Goal: Task Accomplishment & Management: Use online tool/utility

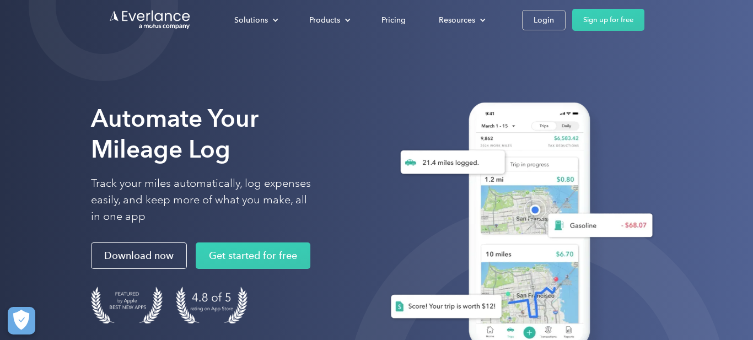
click at [542, 17] on div "Login" at bounding box center [544, 20] width 20 height 14
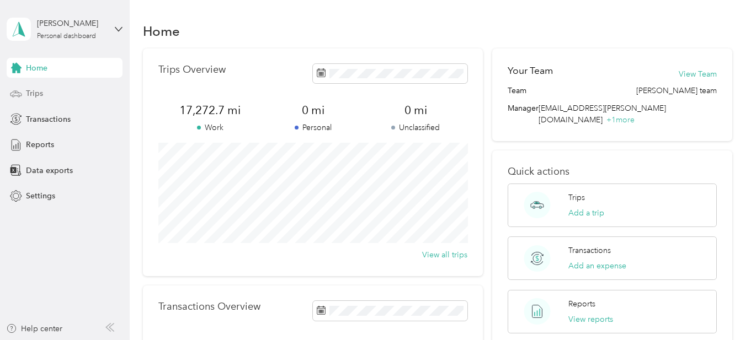
click at [36, 92] on span "Trips" at bounding box center [34, 94] width 17 height 12
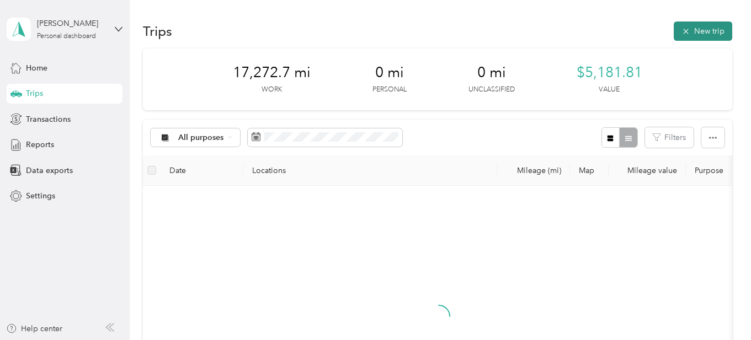
click at [712, 26] on button "New trip" at bounding box center [702, 31] width 58 height 19
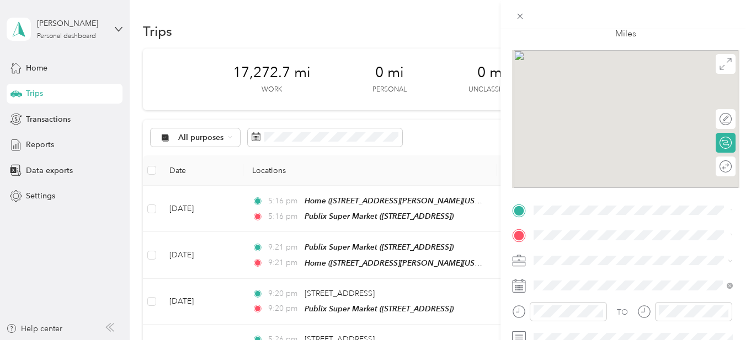
scroll to position [49, 0]
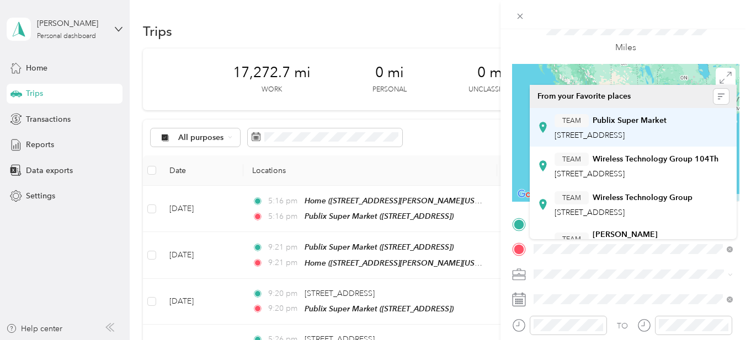
click at [600, 135] on span "[STREET_ADDRESS]" at bounding box center [589, 135] width 70 height 9
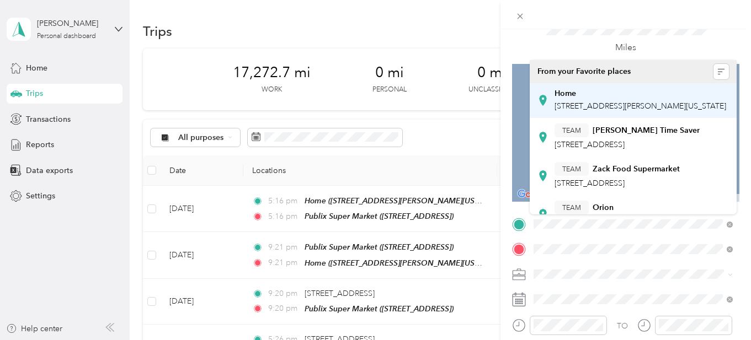
click at [560, 111] on span "[STREET_ADDRESS][PERSON_NAME][US_STATE]" at bounding box center [640, 105] width 172 height 9
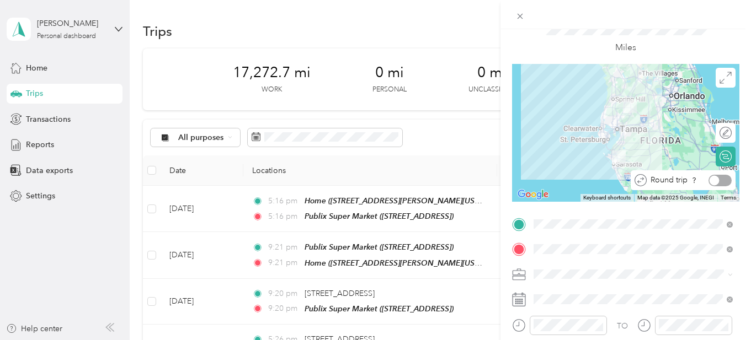
click at [721, 178] on div at bounding box center [719, 181] width 23 height 12
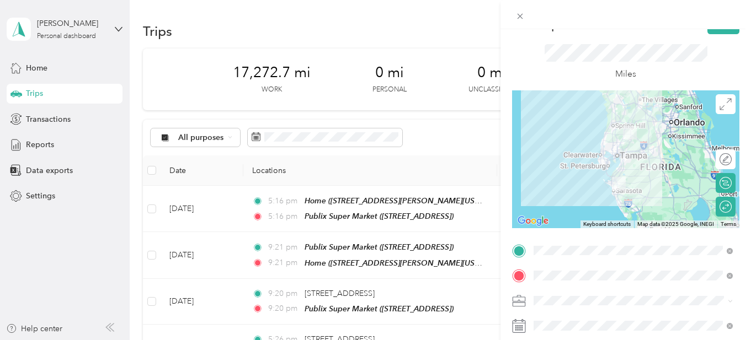
scroll to position [0, 0]
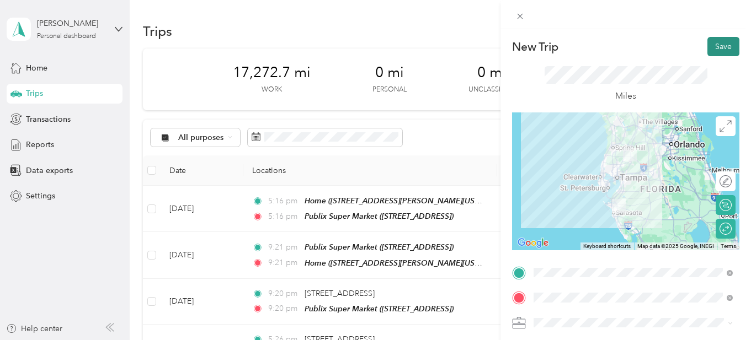
click at [717, 46] on button "Save" at bounding box center [723, 46] width 32 height 19
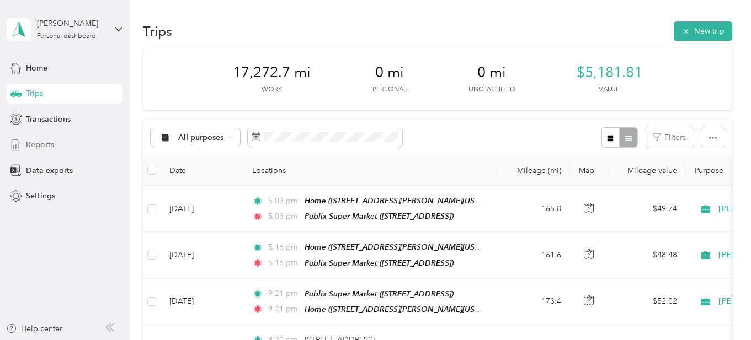
click at [36, 146] on span "Reports" at bounding box center [40, 145] width 28 height 12
